Goal: Information Seeking & Learning: Check status

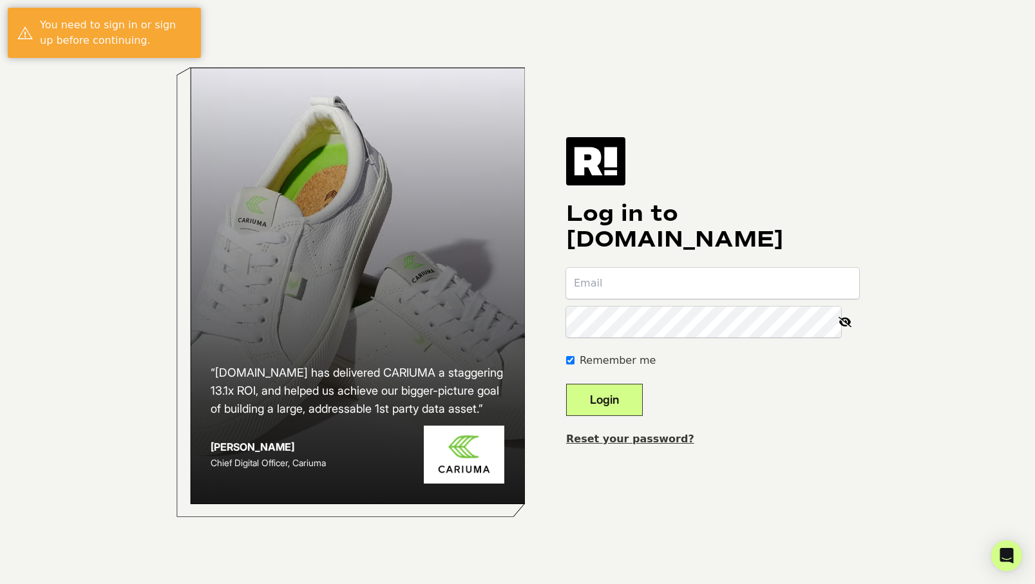
type input "sandybrown@jluxlabel.com"
click at [643, 396] on button "Login" at bounding box center [604, 400] width 77 height 32
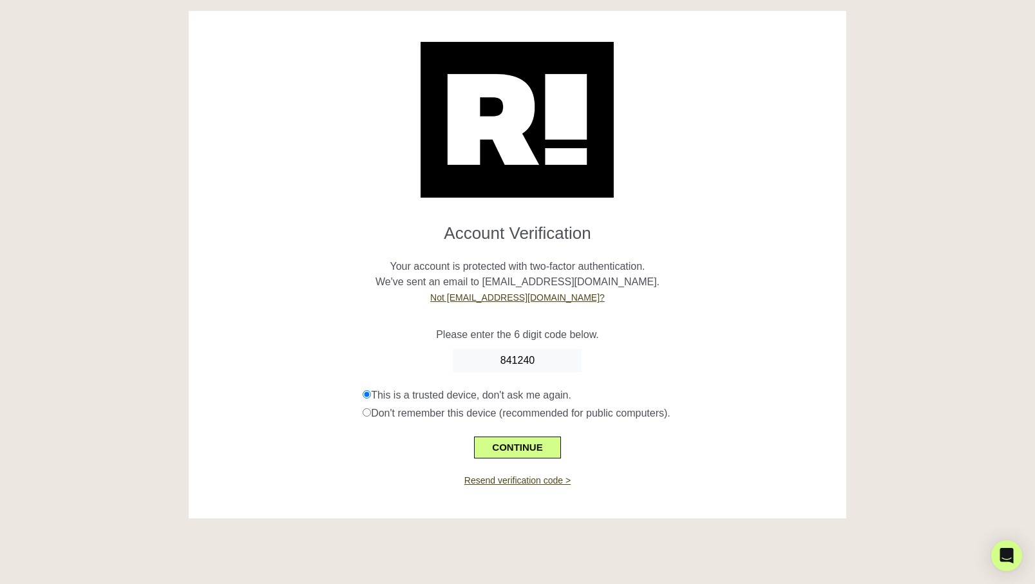
scroll to position [2, 0]
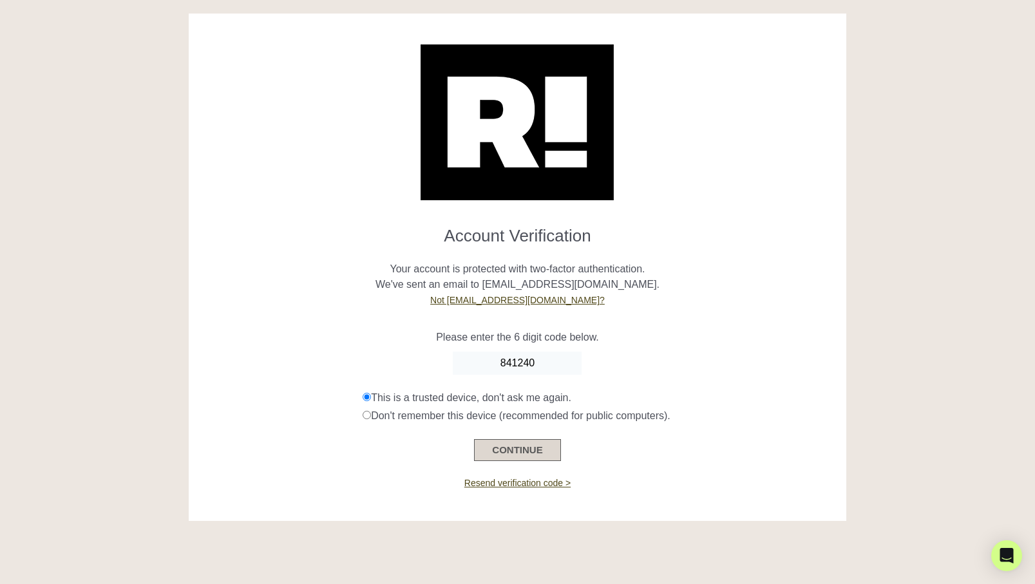
type input "841240"
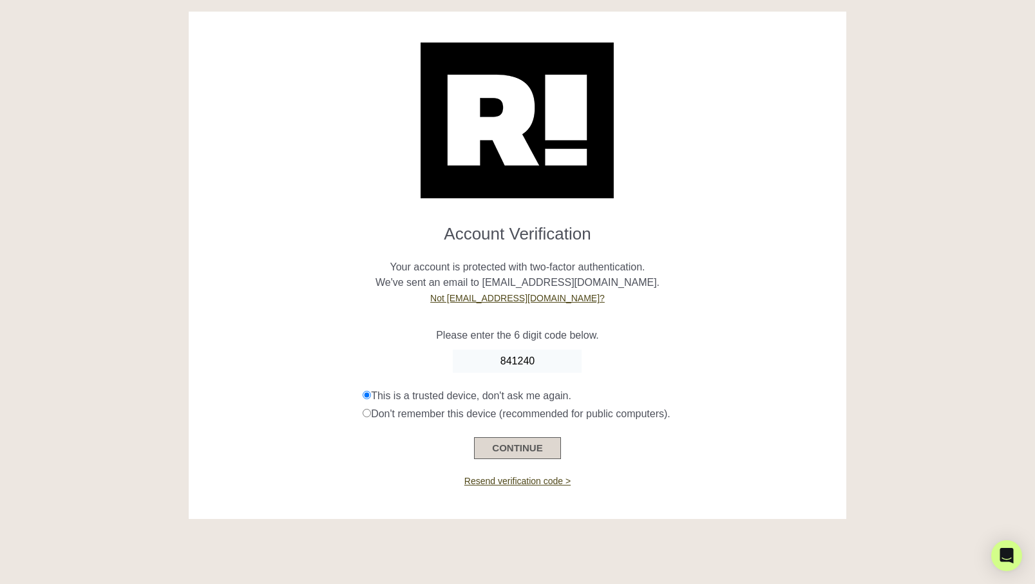
click at [545, 445] on button "CONTINUE" at bounding box center [517, 448] width 86 height 22
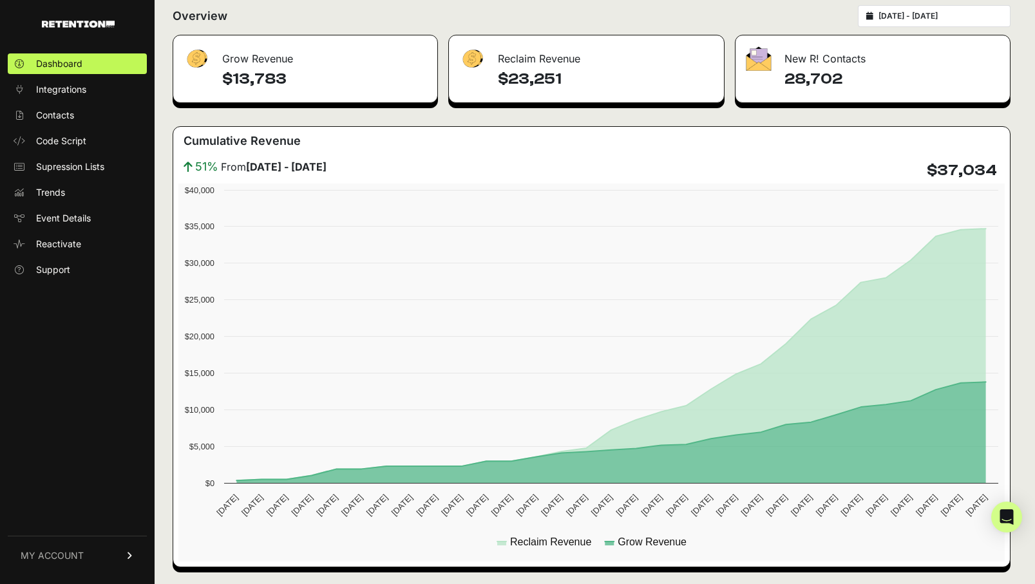
scroll to position [173, 0]
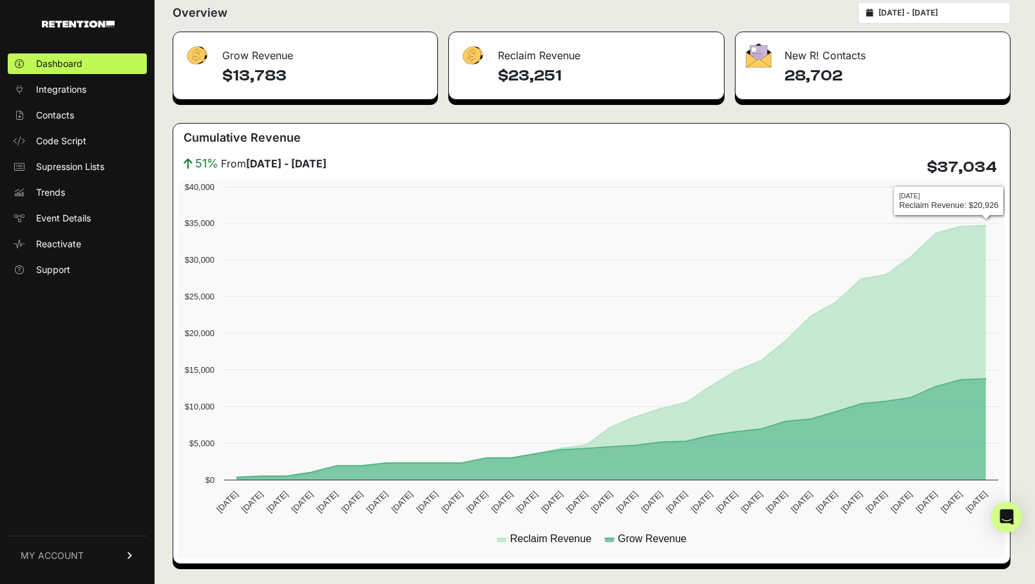
click at [955, 15] on input "2025-08-03 - 2025-09-02" at bounding box center [940, 13] width 124 height 10
click at [853, 111] on div "Grow Revenue $13,783 Reclaim Revenue $23,251 New R! Contacts 28,702 Cumulative …" at bounding box center [592, 298] width 838 height 532
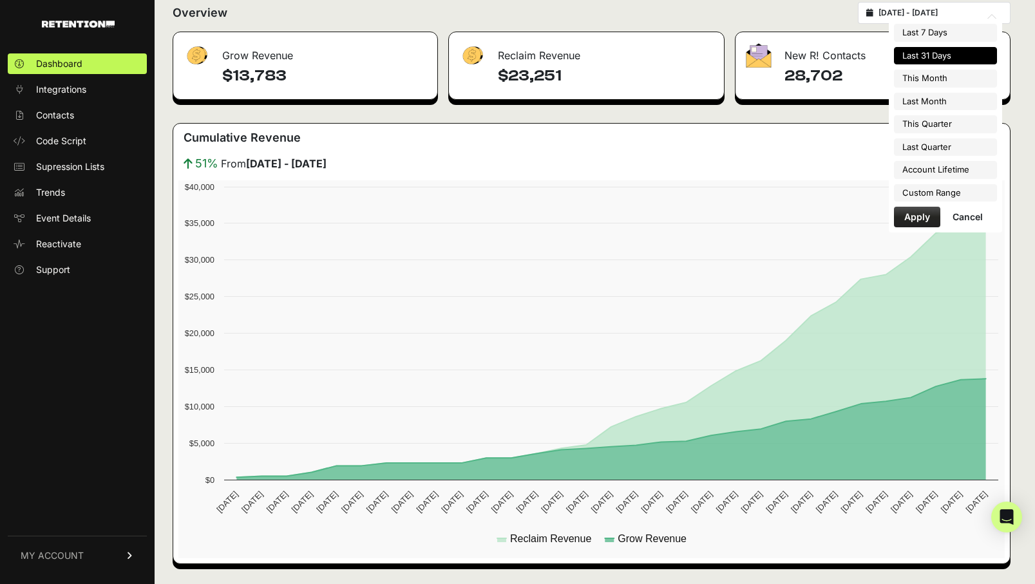
click at [892, 12] on input "2025-08-03 - 2025-09-02" at bounding box center [940, 13] width 124 height 10
click at [946, 193] on li "Custom Range" at bounding box center [945, 193] width 103 height 18
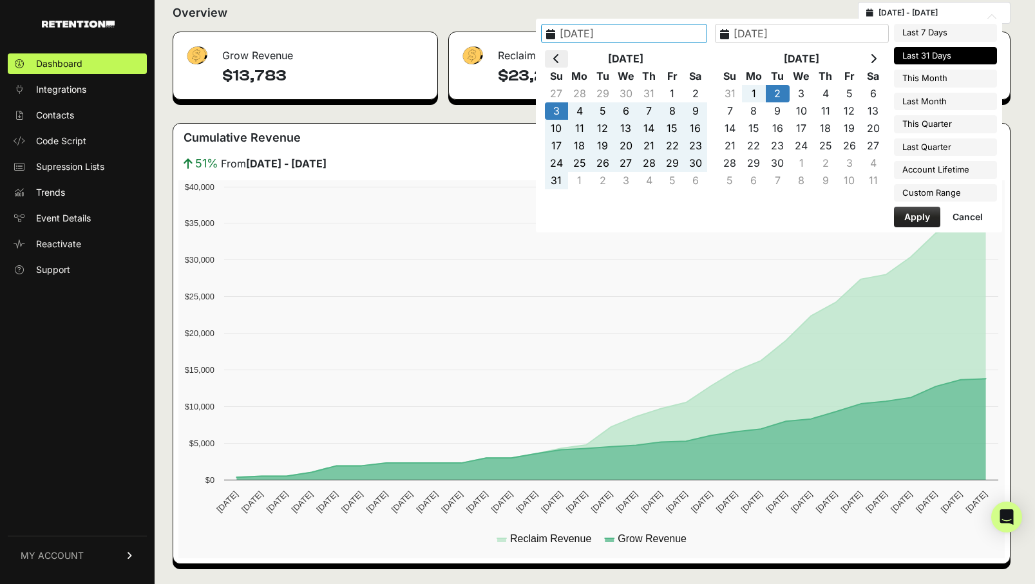
click at [568, 57] on th at bounding box center [556, 58] width 23 height 17
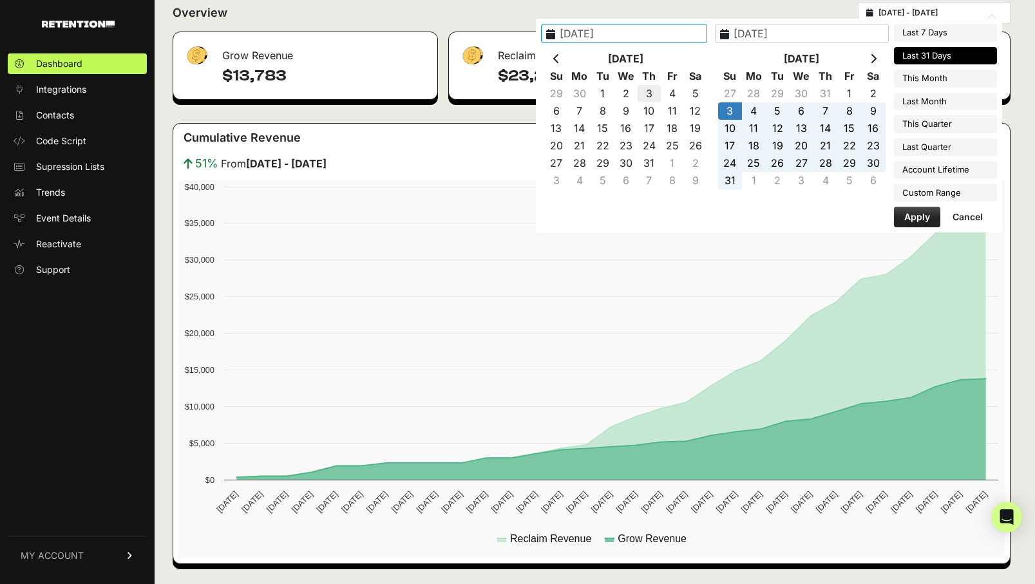
type input "2025-07-03"
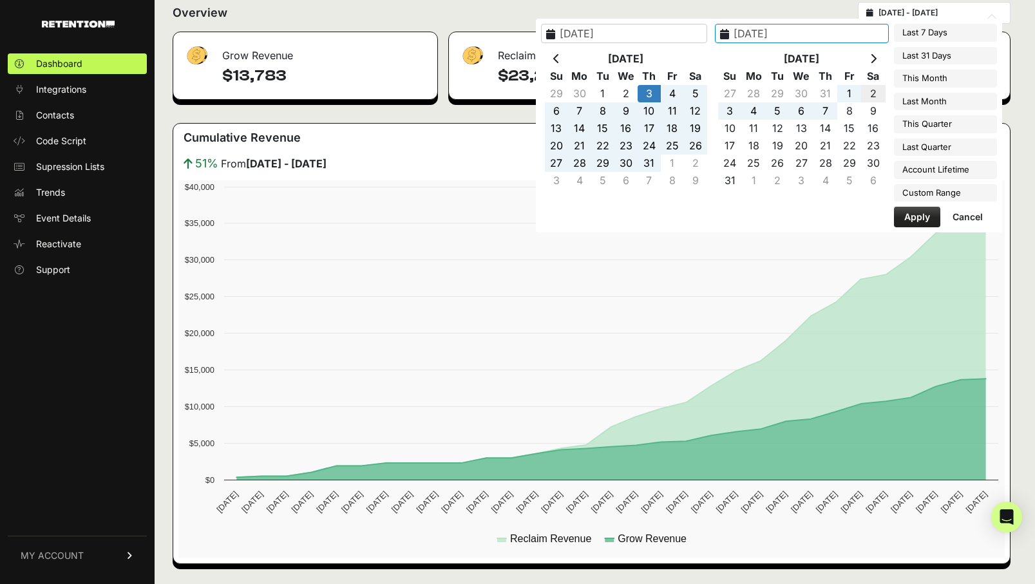
type input "2025-08-02"
type input "2025-07-01"
type input "2025-09-30"
type input "[DATE]"
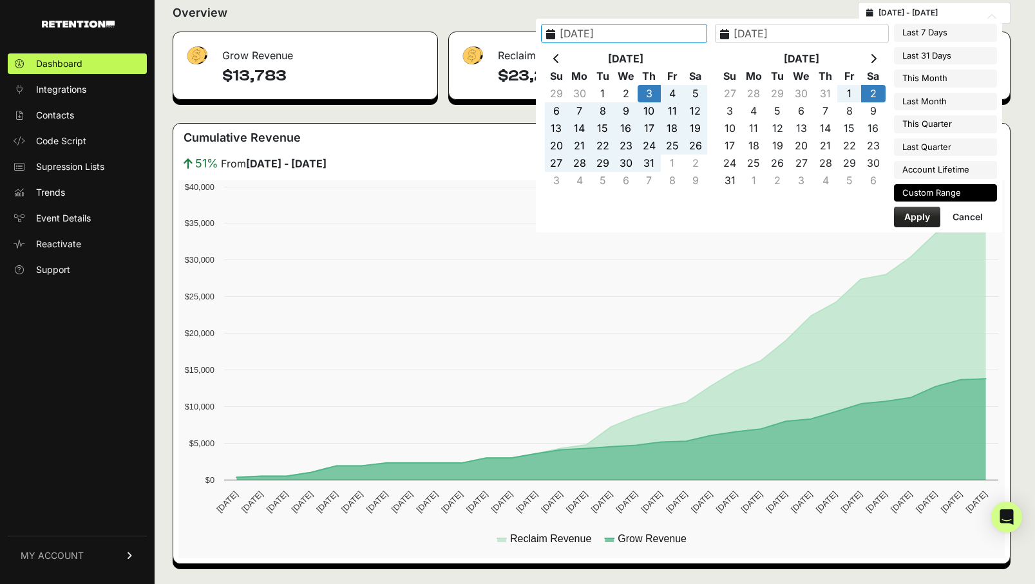
type input "[DATE]"
click at [926, 212] on button "Apply" at bounding box center [917, 217] width 46 height 21
type input "[DATE] - [DATE]"
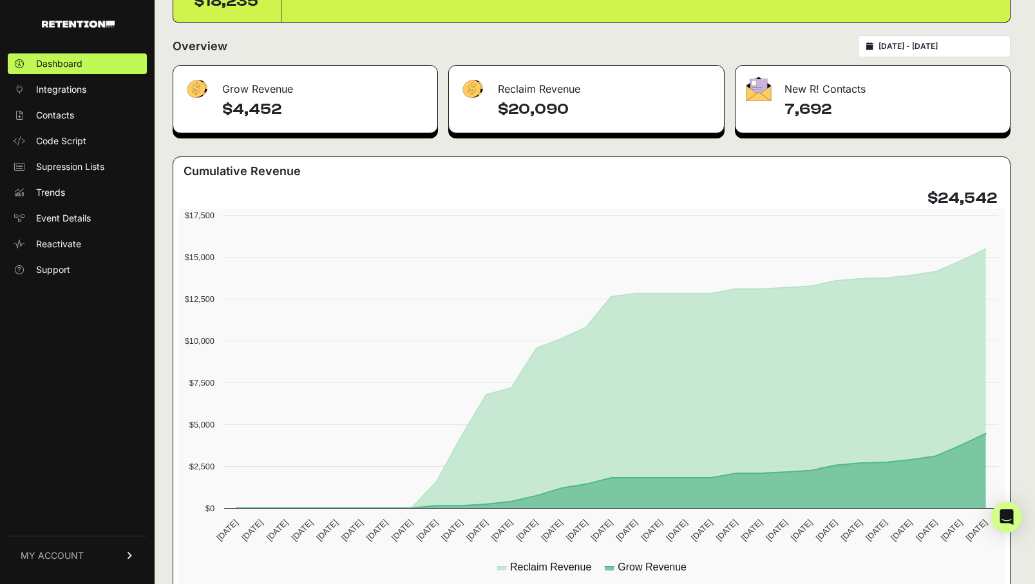
scroll to position [142, 0]
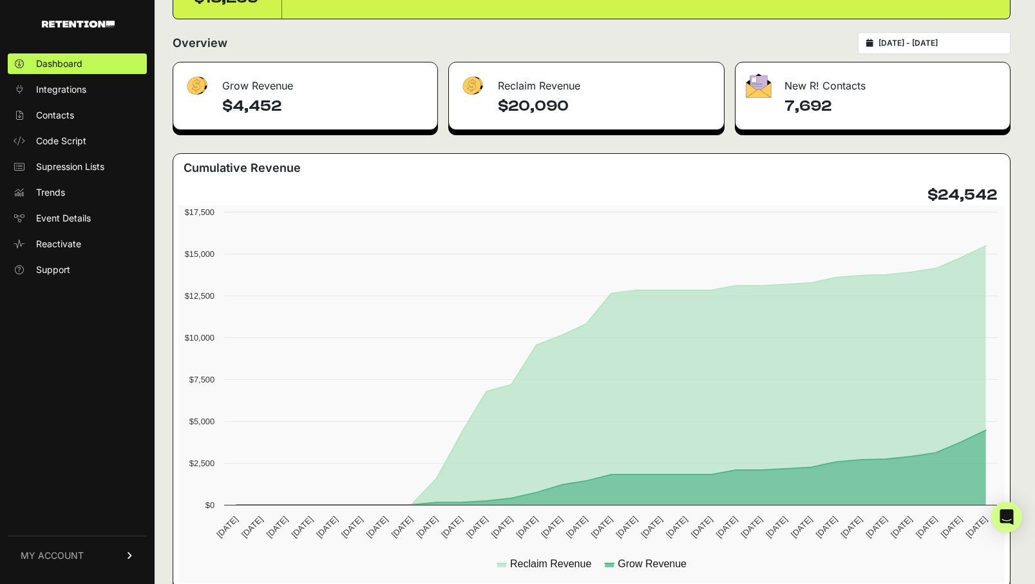
click at [917, 42] on input "2025-07-03 - 2025-08-02" at bounding box center [940, 43] width 124 height 10
type input "2025-07-03"
type input "2025-08-02"
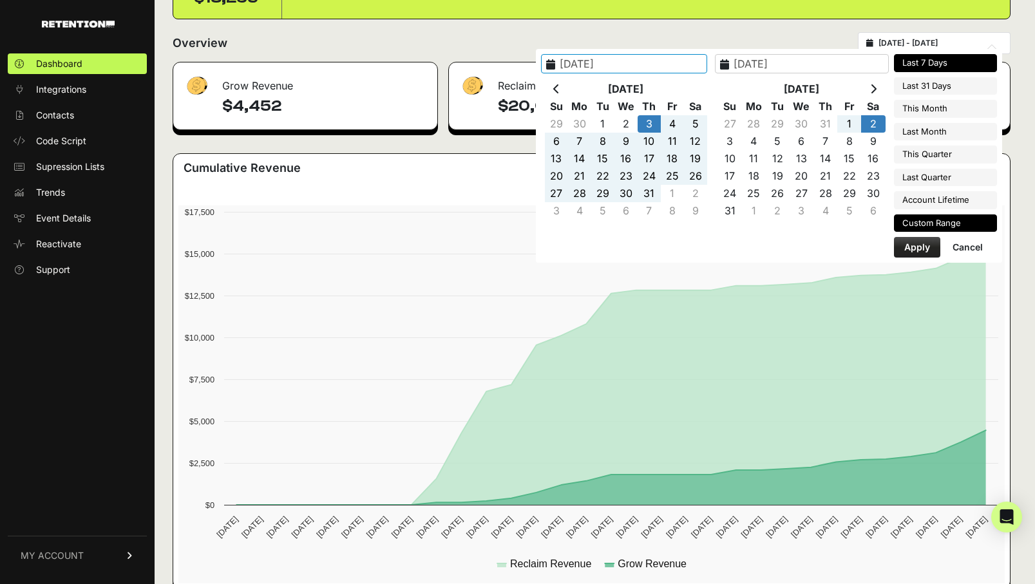
type input "2025-08-27"
type input "2025-09-02"
type input "2025-07-03"
type input "2025-08-02"
type input "2025-07-01"
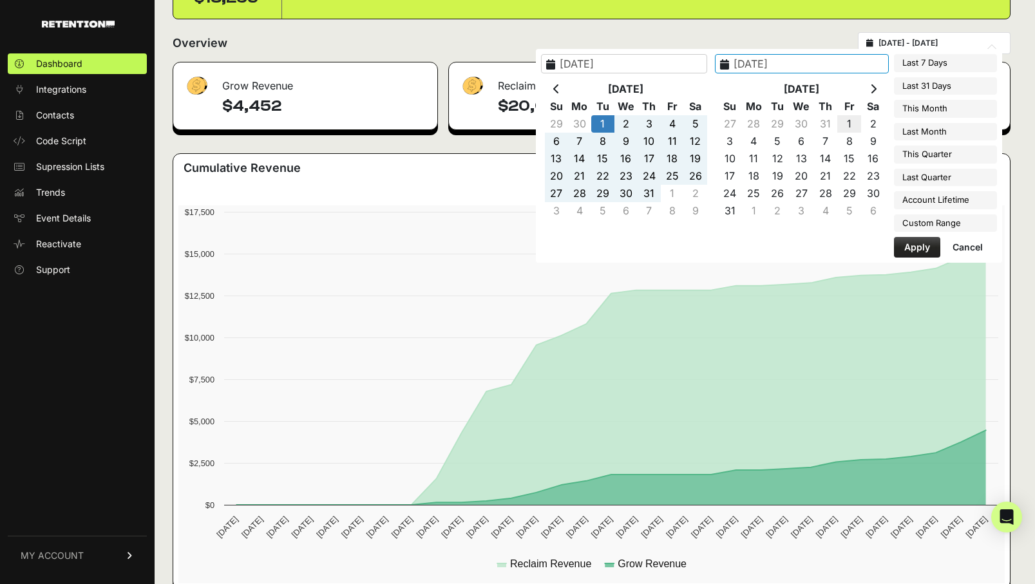
type input "2025-08-01"
type input "2025-07-01"
type input "2025-08-01"
type input "2025-04-01"
type input "2025-06-30"
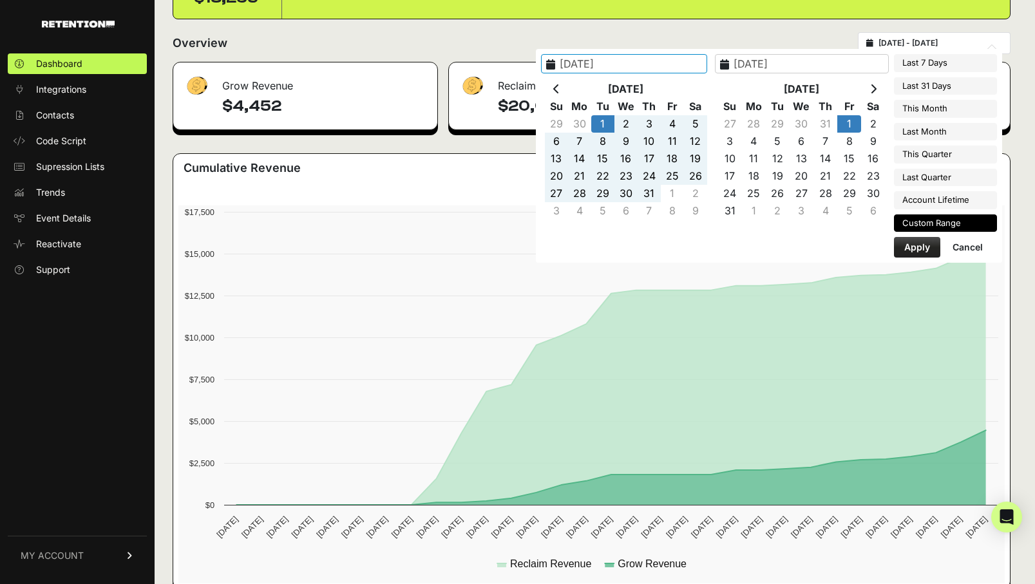
type input "2025-07-01"
type input "2025-08-01"
type input "2025-07-07"
type input "2025-09-02"
type input "2025-07-01"
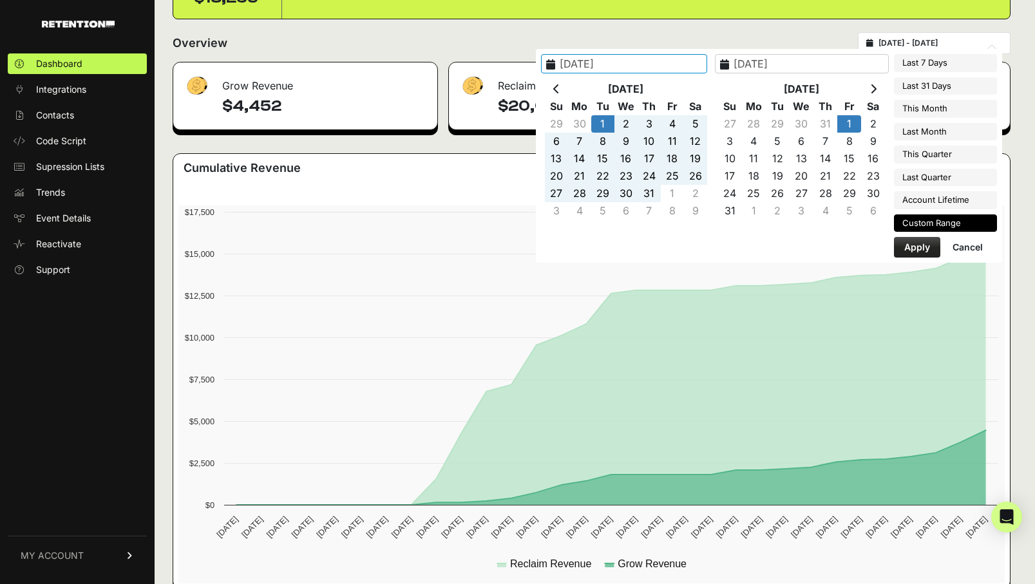
type input "2025-08-01"
click at [908, 243] on button "Apply" at bounding box center [917, 247] width 46 height 21
type input "[DATE] - [DATE]"
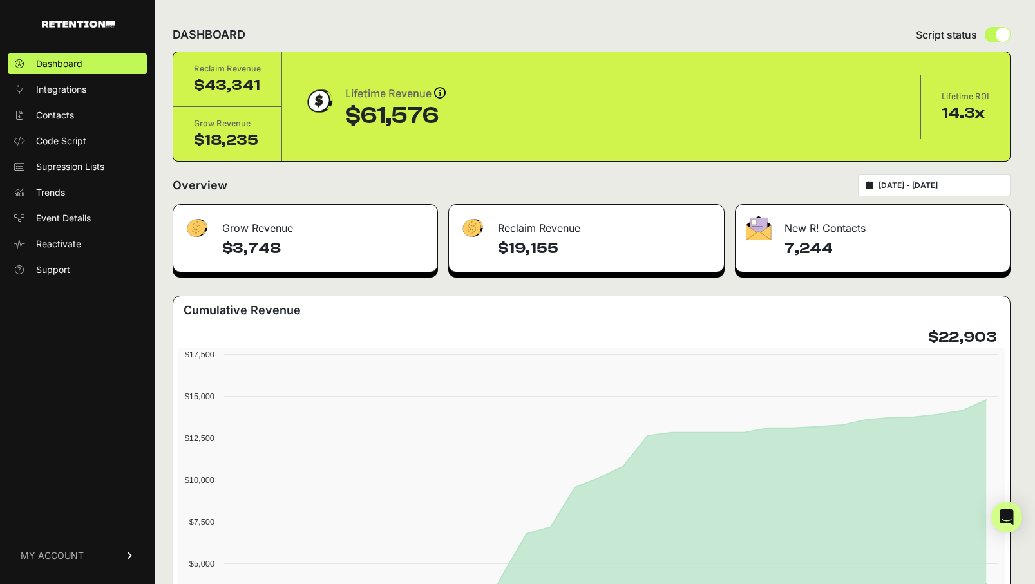
scroll to position [3, 0]
